Goal: Information Seeking & Learning: Learn about a topic

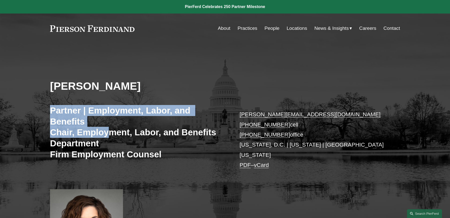
drag, startPoint x: 51, startPoint y: 105, endPoint x: 111, endPoint y: 126, distance: 63.3
click at [111, 126] on div "[PERSON_NAME] Partner | Employment, Labor, and Benefits Chair, Employment, Labo…" at bounding box center [225, 155] width 450 height 196
copy h3 "Partner | Employment, Labor, and Benefits Chair, Employ"
click at [101, 106] on h3 "Partner | Employment, Labor, and Benefits Chair, Employment, Labor, and Benefit…" at bounding box center [137, 132] width 175 height 55
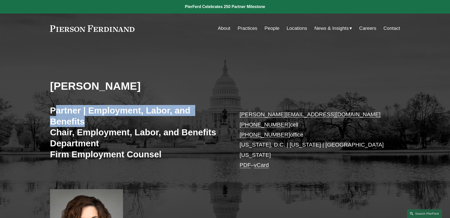
drag, startPoint x: 87, startPoint y: 114, endPoint x: 53, endPoint y: 106, distance: 34.3
click at [53, 106] on h3 "Partner | Employment, Labor, and Benefits Chair, Employment, Labor, and Benefit…" at bounding box center [137, 132] width 175 height 55
copy h3 "artner | Employment, Labor, and Benefits"
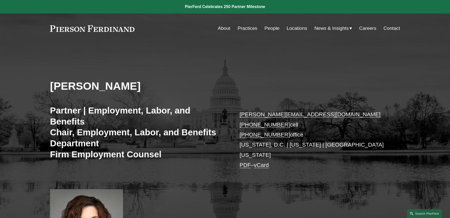
click at [49, 106] on div "[PERSON_NAME] Partner | Employment, Labor, and Benefits Chair, Employment, Labo…" at bounding box center [225, 155] width 450 height 196
drag, startPoint x: 49, startPoint y: 106, endPoint x: 80, endPoint y: 111, distance: 31.4
click at [80, 111] on div "[PERSON_NAME] Partner | Employment, Labor, and Benefits Chair, Employment, Labo…" at bounding box center [225, 155] width 450 height 196
copy h3 "Partner"
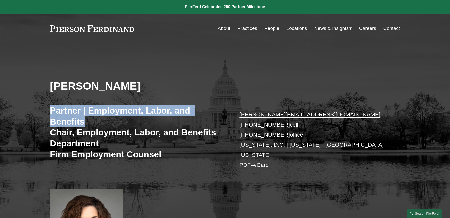
copy h3 "Partner | Employment, Labor, and Benefits"
drag, startPoint x: 84, startPoint y: 116, endPoint x: 46, endPoint y: 104, distance: 40.4
click at [46, 104] on div "[PERSON_NAME] Partner | Employment, Labor, and Benefits Chair, Employment, Labo…" at bounding box center [225, 155] width 450 height 196
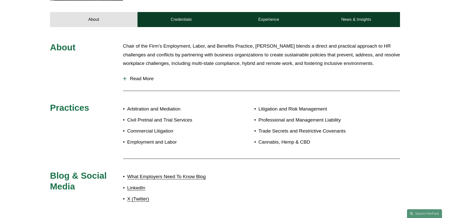
click at [146, 76] on span "Read More" at bounding box center [264, 79] width 274 height 6
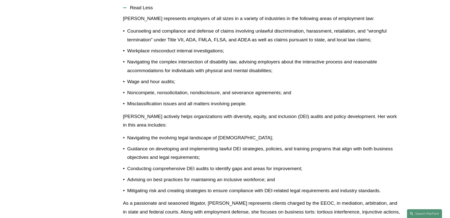
scroll to position [176, 0]
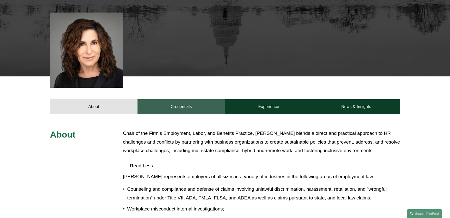
click at [210, 99] on link "Credentials" at bounding box center [182, 106] width 88 height 15
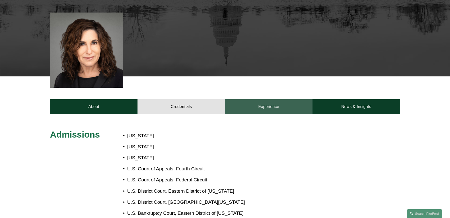
click at [247, 99] on link "Experience" at bounding box center [269, 106] width 88 height 15
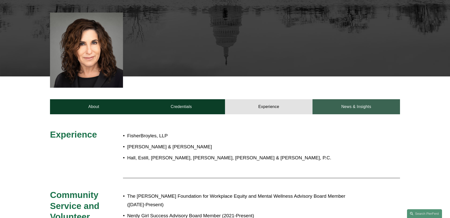
click at [319, 101] on link "News & Insights" at bounding box center [357, 106] width 88 height 15
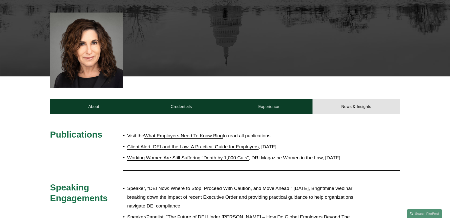
scroll to position [244, 0]
